Goal: Check status: Check status

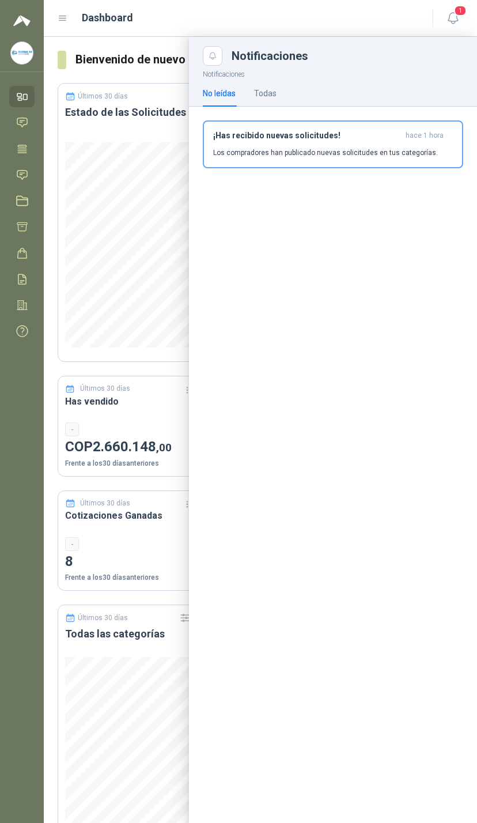
click at [457, 13] on span "1" at bounding box center [460, 10] width 13 height 11
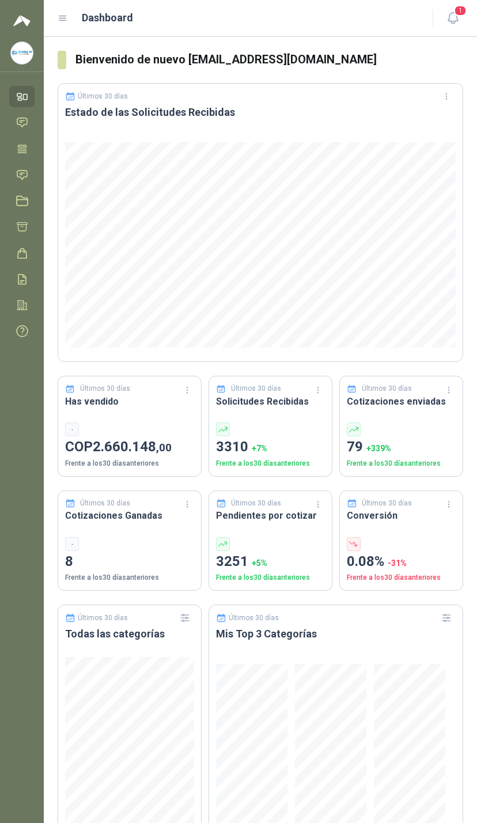
click at [32, 170] on link "Solicitudes" at bounding box center [21, 174] width 25 height 21
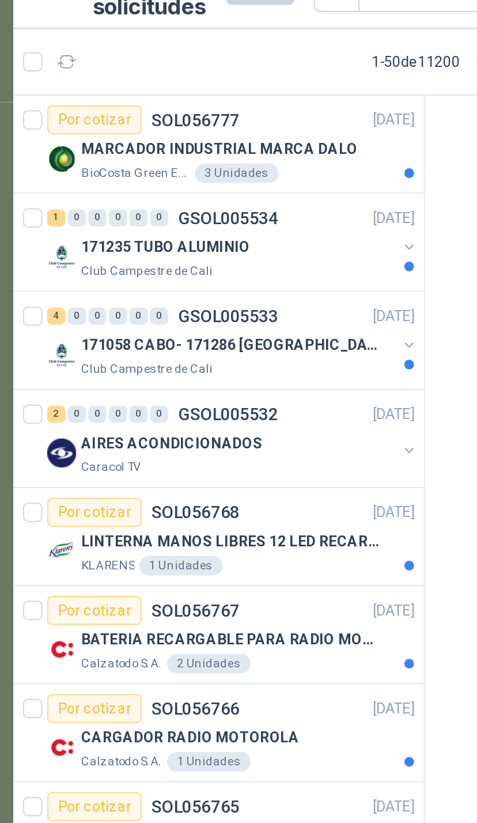
click at [228, 183] on button "button" at bounding box center [232, 187] width 9 height 9
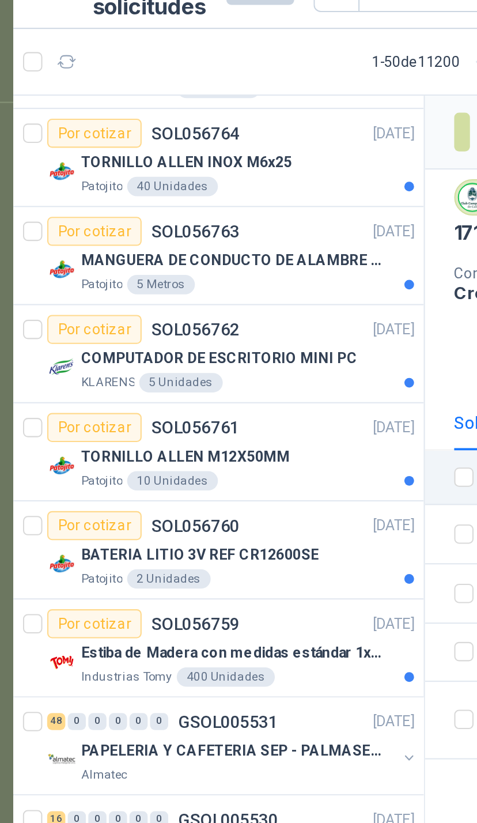
scroll to position [571, 0]
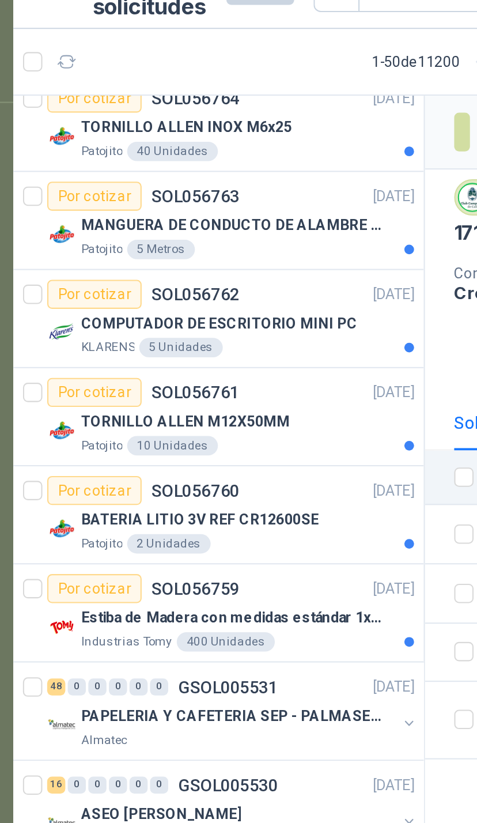
click at [179, 170] on div "COMPUTADOR DE ESCRITORIO MINI PC" at bounding box center [155, 177] width 159 height 14
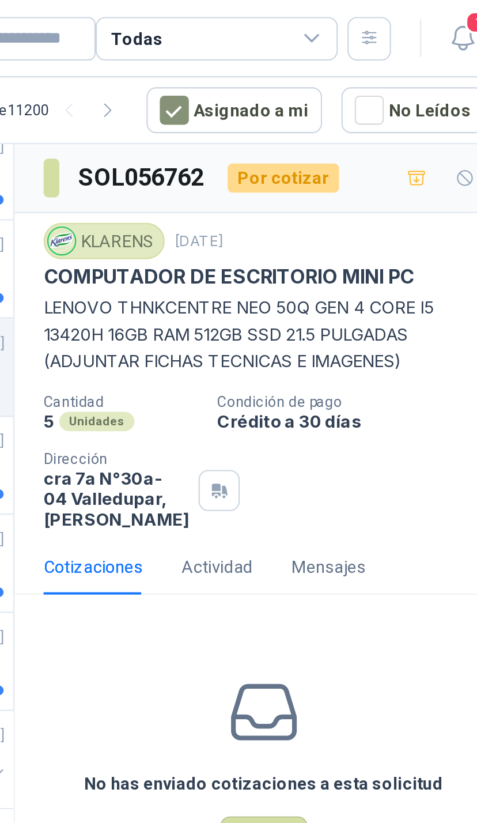
click at [376, 17] on icon at bounding box center [381, 18] width 10 height 10
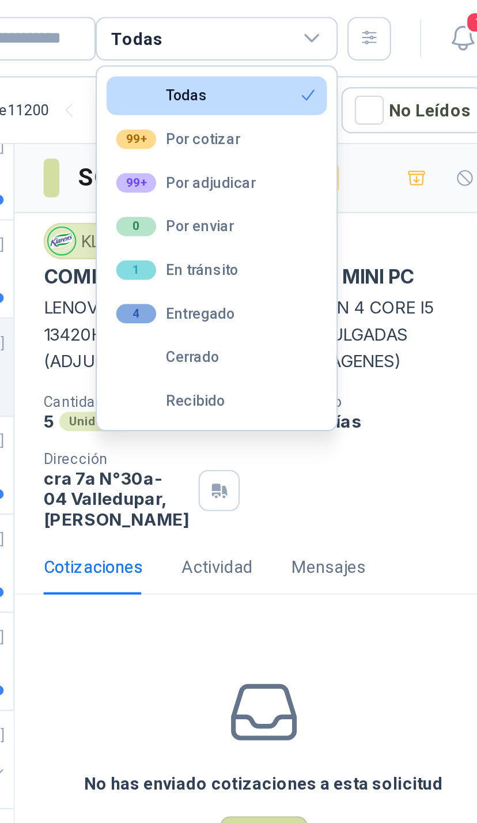
click at [278, 15] on div "Todas" at bounding box center [335, 18] width 115 height 21
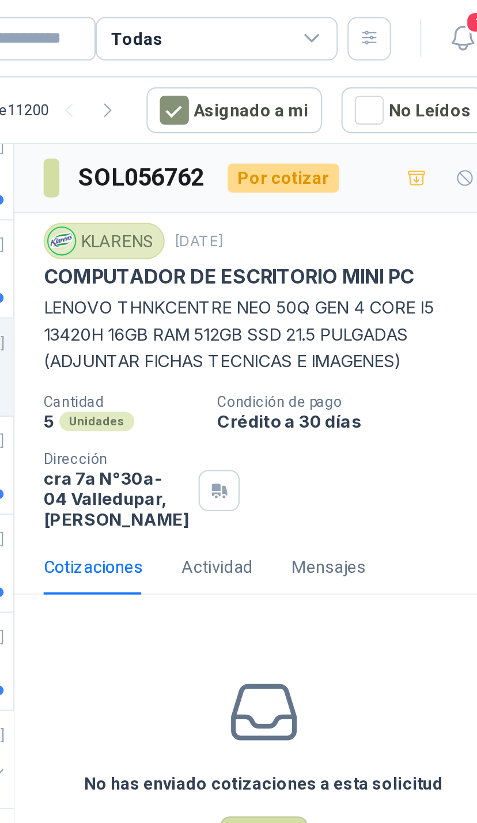
click at [376, 15] on icon at bounding box center [381, 18] width 10 height 10
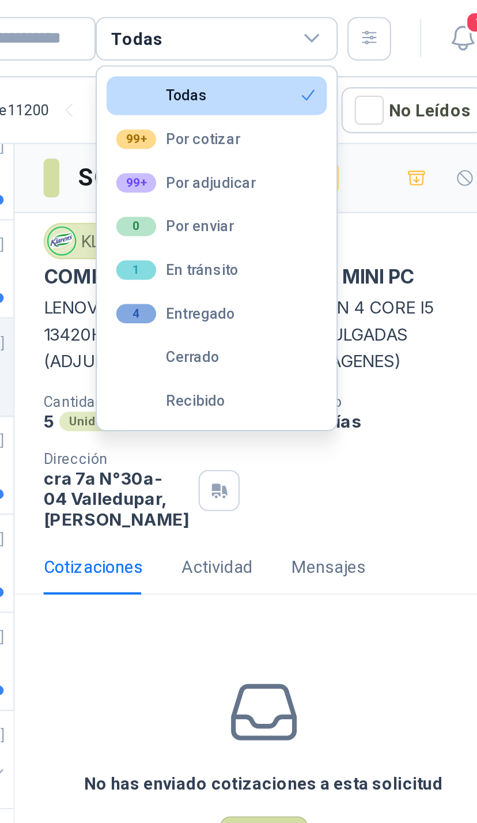
click at [284, 89] on button "99+ Por adjudicar" at bounding box center [336, 87] width 105 height 18
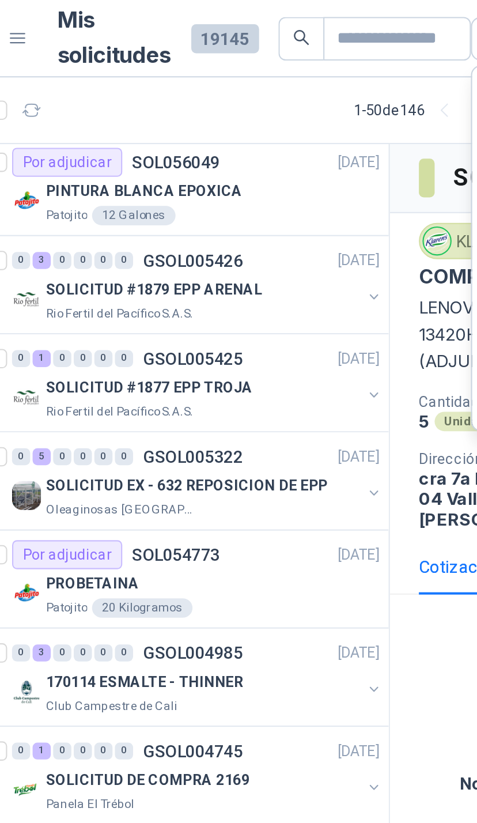
scroll to position [381, 0]
